Goal: Task Accomplishment & Management: Complete application form

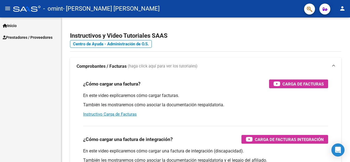
click at [26, 38] on span "Prestadores / Proveedores" at bounding box center [28, 37] width 50 height 6
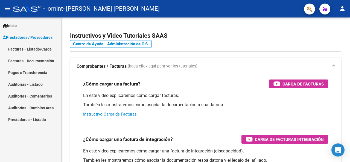
click at [26, 49] on link "Facturas - Listado/Carga" at bounding box center [30, 49] width 61 height 12
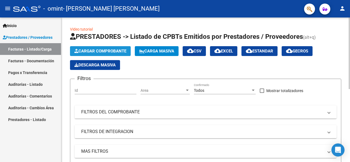
click at [101, 50] on span "Cargar Comprobante" at bounding box center [100, 51] width 52 height 5
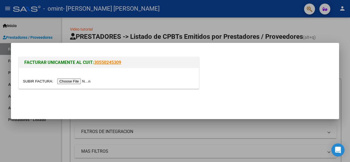
click at [72, 84] on input "file" at bounding box center [57, 82] width 69 height 6
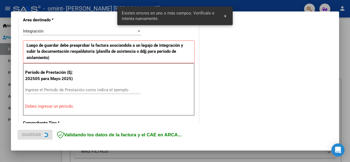
scroll to position [133, 0]
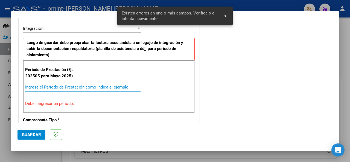
click at [40, 86] on input "Ingrese el Período de Prestación como indica el ejemplo" at bounding box center [82, 87] width 115 height 5
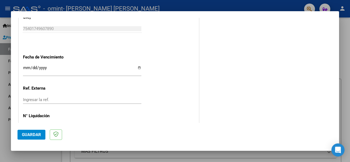
scroll to position [387, 0]
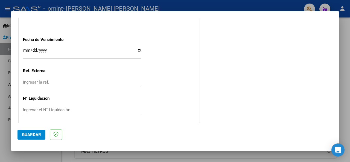
type input "202509"
click at [32, 133] on span "Guardar" at bounding box center [31, 134] width 19 height 5
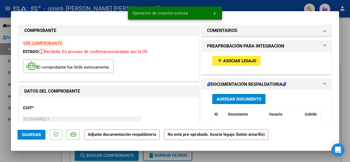
click at [238, 61] on span "Asociar Legajo" at bounding box center [239, 61] width 33 height 5
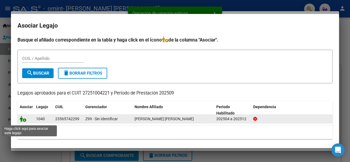
click at [24, 121] on icon at bounding box center [23, 119] width 7 height 6
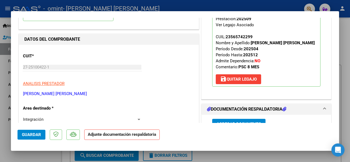
scroll to position [109, 0]
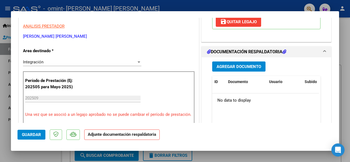
click at [101, 135] on strong "Adjunte documentación respaldatoria" at bounding box center [122, 134] width 68 height 5
click at [242, 69] on span "Agregar Documento" at bounding box center [239, 66] width 45 height 5
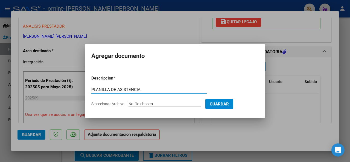
type input "PLANILLA DE ASISTENCIA"
click at [233, 100] on button "Guardar" at bounding box center [220, 104] width 28 height 10
click at [147, 104] on input "Seleccionar Archivo" at bounding box center [165, 104] width 73 height 5
type input "C:\fakepath\[PERSON_NAME] COLO SEPT.pdf"
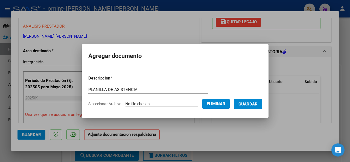
click at [222, 100] on button "Eliminar" at bounding box center [216, 104] width 27 height 10
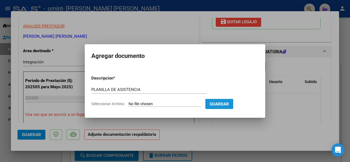
click at [226, 104] on span "Guardar" at bounding box center [219, 104] width 19 height 5
click at [224, 104] on span "Guardar" at bounding box center [219, 104] width 19 height 5
click at [292, 67] on div at bounding box center [175, 81] width 350 height 162
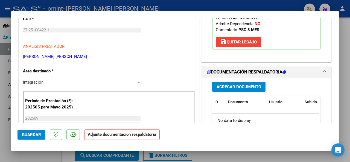
scroll to position [82, 0]
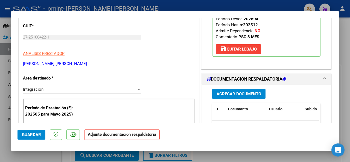
click at [233, 96] on button "Agregar Documento" at bounding box center [238, 94] width 53 height 10
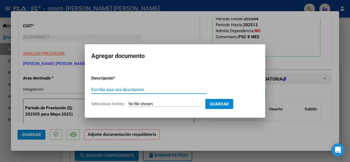
click at [155, 102] on input "Seleccionar Archivo" at bounding box center [165, 104] width 73 height 5
type input "C:\fakepath\[PERSON_NAME] COLO SEPT.pdf"
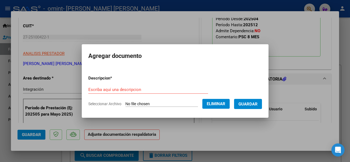
click at [124, 88] on input "Escriba aquí una descripcion" at bounding box center [148, 89] width 120 height 5
type input "PLANILLA ASISTENCIA"
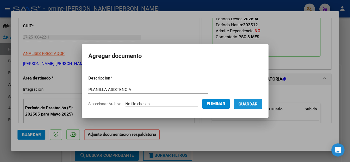
click at [254, 104] on span "Guardar" at bounding box center [248, 104] width 19 height 5
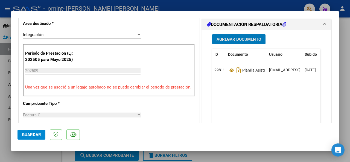
scroll to position [192, 0]
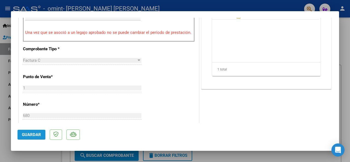
click at [36, 133] on span "Guardar" at bounding box center [31, 134] width 19 height 5
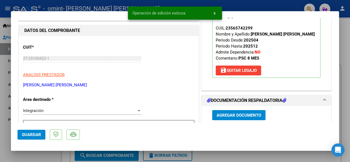
scroll to position [0, 0]
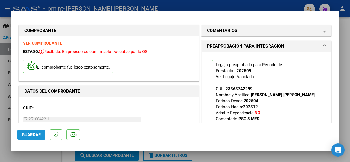
click at [37, 134] on span "Guardar" at bounding box center [31, 134] width 19 height 5
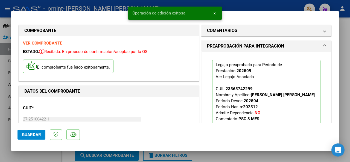
click at [345, 56] on div at bounding box center [175, 81] width 350 height 162
type input "$ 0,00"
